Goal: Check status

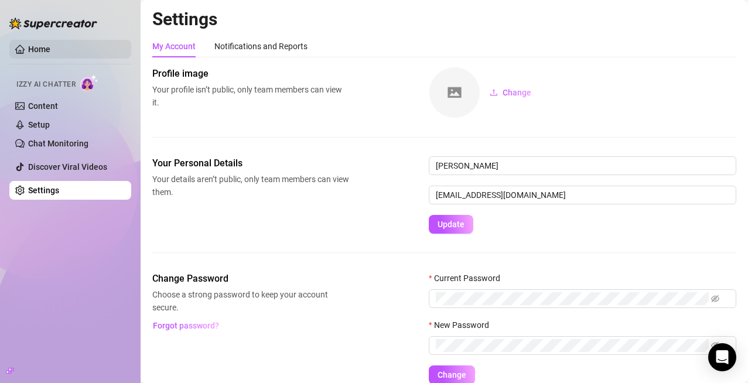
click at [39, 45] on link "Home" at bounding box center [39, 49] width 22 height 9
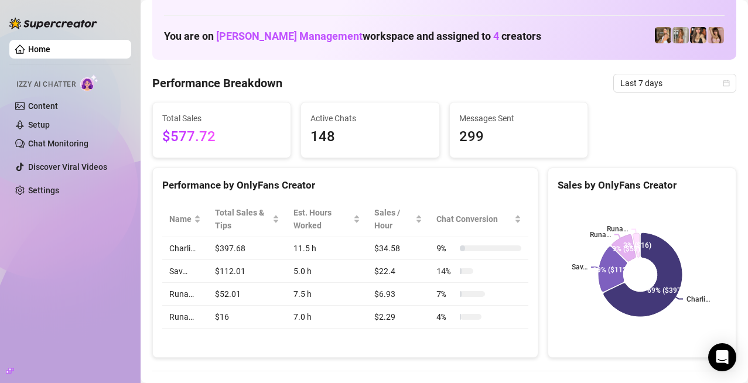
scroll to position [59, 0]
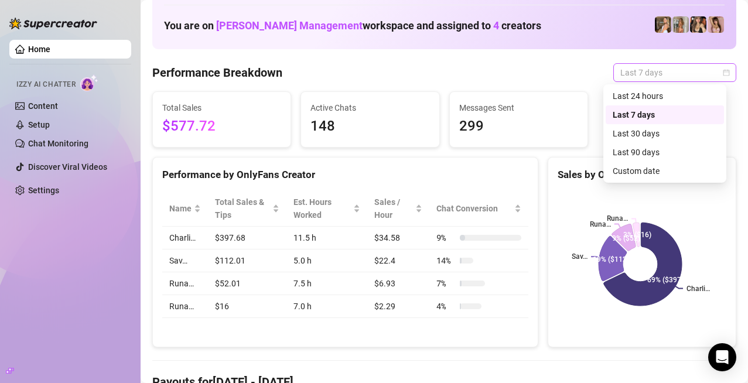
click at [620, 70] on span "Last 7 days" at bounding box center [674, 73] width 109 height 18
click at [497, 76] on div "Performance Breakdown Last 7 days Last 7 days" at bounding box center [444, 72] width 584 height 19
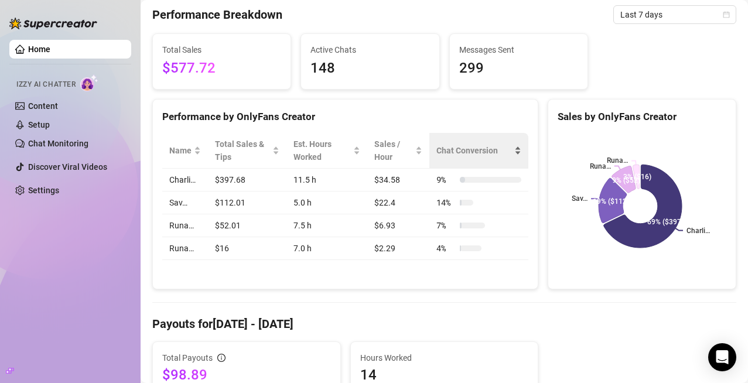
scroll to position [15, 0]
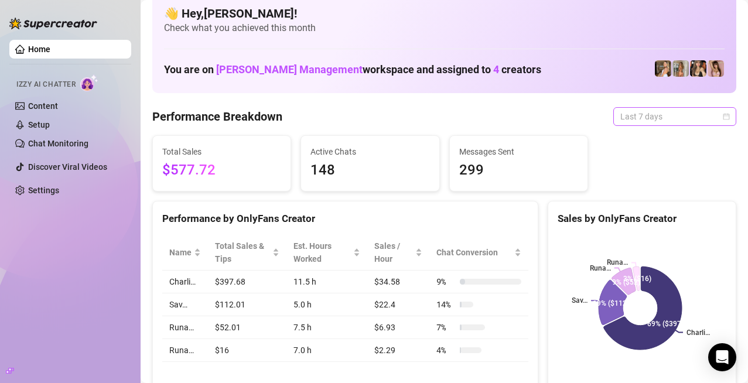
click at [646, 109] on span "Last 7 days" at bounding box center [674, 117] width 109 height 18
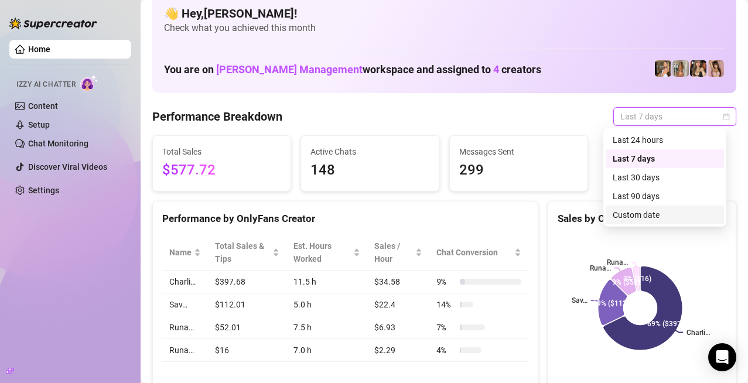
click at [634, 215] on div "Custom date" at bounding box center [664, 214] width 104 height 13
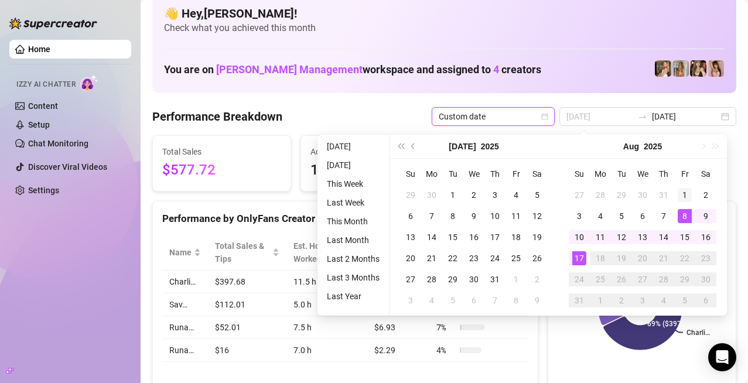
type input "[DATE]"
click at [679, 198] on div "1" at bounding box center [684, 195] width 14 height 14
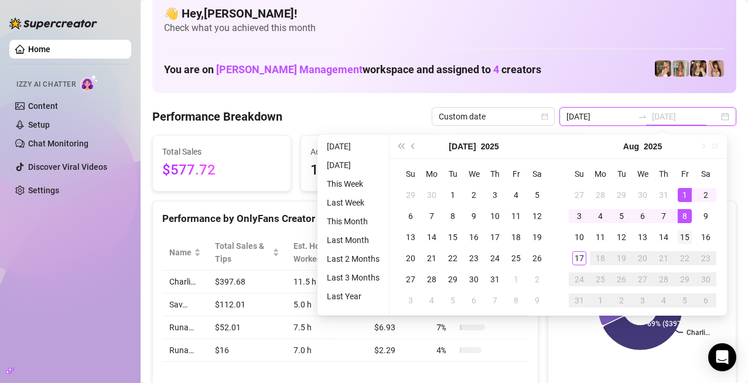
type input "[DATE]"
click at [684, 236] on div "15" at bounding box center [684, 237] width 14 height 14
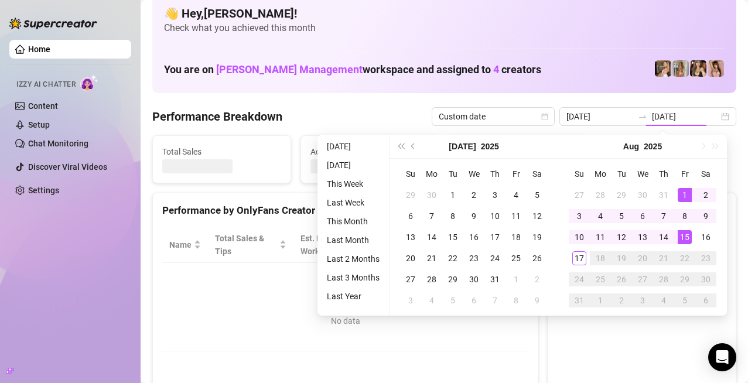
type input "[DATE]"
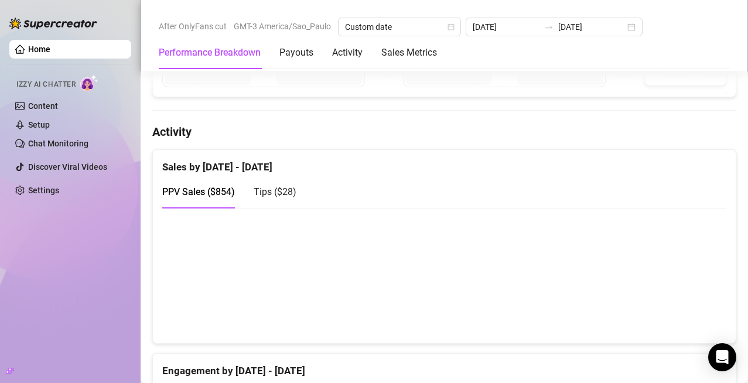
scroll to position [362, 0]
